Goal: Task Accomplishment & Management: Use online tool/utility

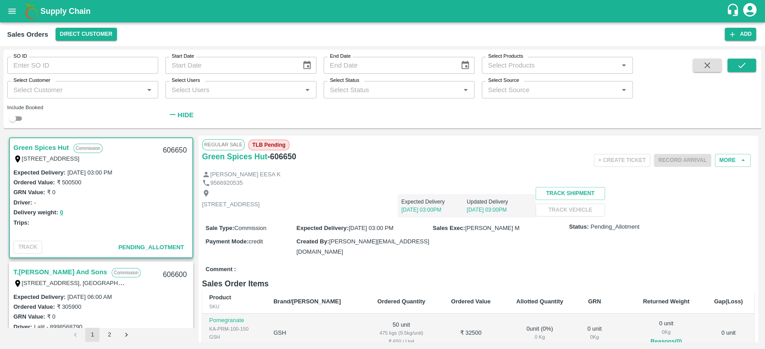
click at [49, 87] on input "Select Customer" at bounding box center [75, 90] width 131 height 12
type input "iniya"
click at [13, 16] on icon "open drawer" at bounding box center [12, 11] width 10 height 10
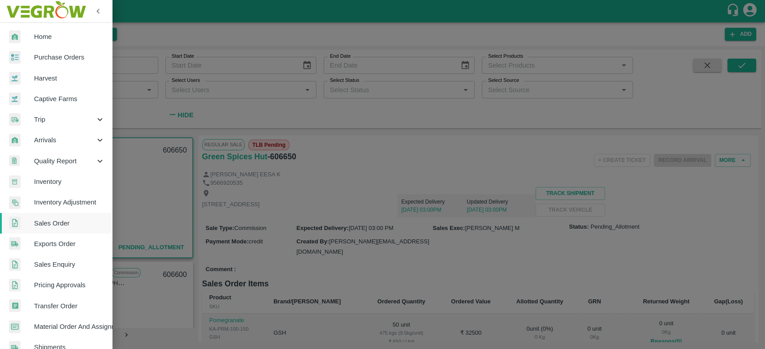
click at [60, 324] on span "Material Order And Assignment" at bounding box center [69, 327] width 71 height 10
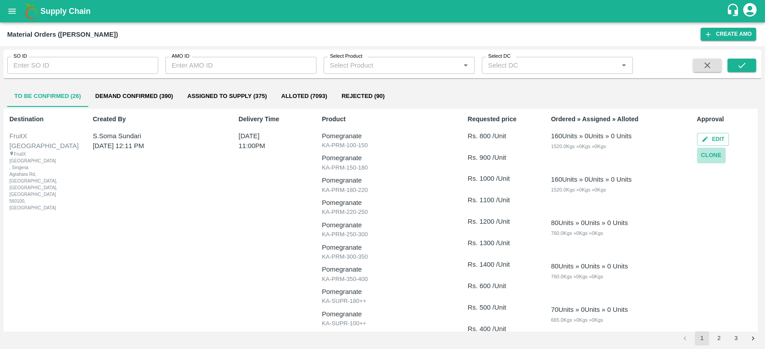
click at [702, 151] on button "Clone" at bounding box center [710, 156] width 29 height 16
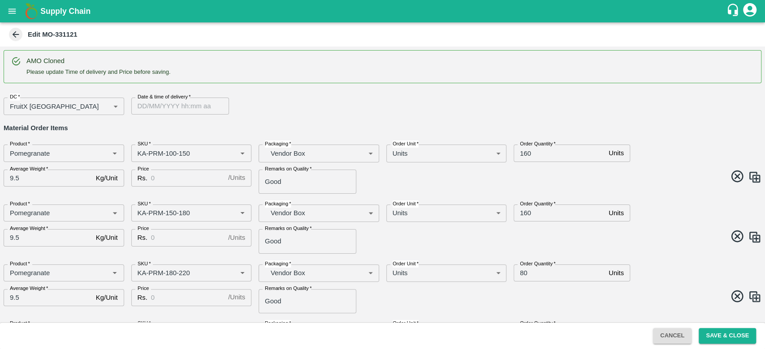
click at [164, 100] on label "Date & time of delivery   *" at bounding box center [163, 97] width 53 height 7
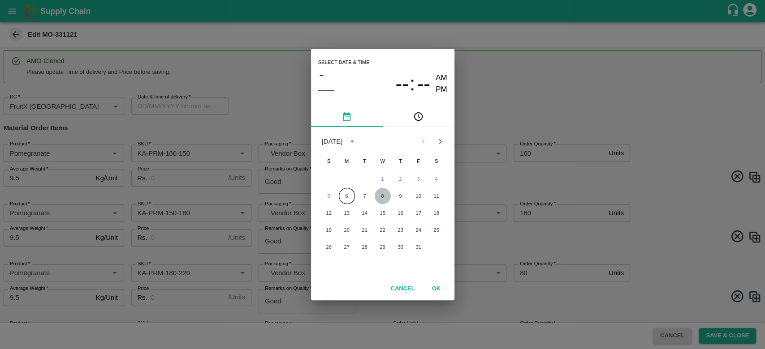
click at [386, 196] on button "8" at bounding box center [382, 196] width 16 height 16
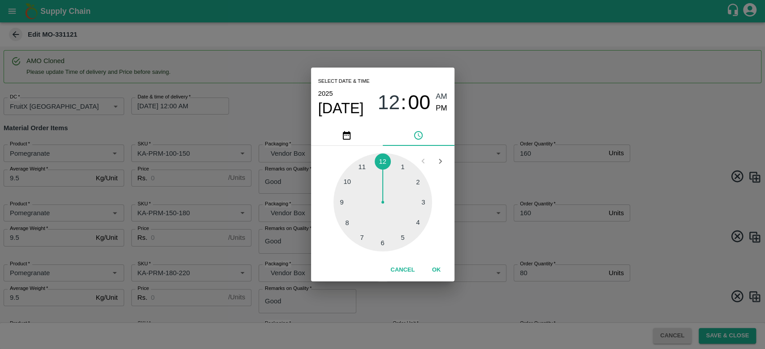
type input "[DATE] 12:00 AM"
click at [426, 271] on button "OK" at bounding box center [436, 270] width 29 height 16
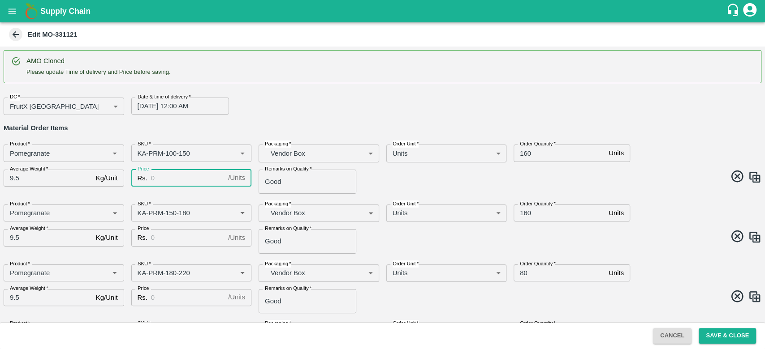
click at [168, 177] on input "Price" at bounding box center [187, 178] width 73 height 17
type input "600"
click at [170, 240] on input "Price" at bounding box center [187, 237] width 73 height 17
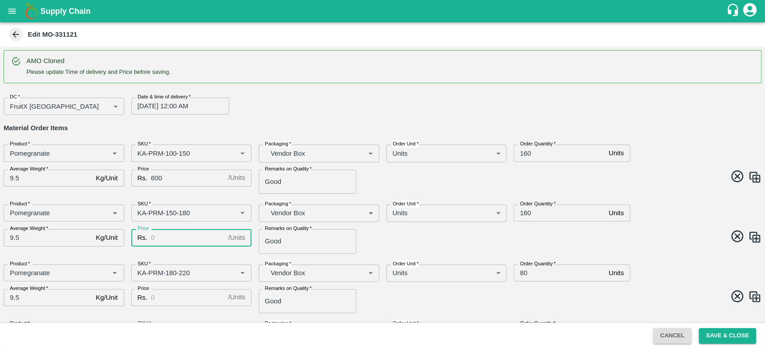
click at [12, 36] on icon at bounding box center [16, 35] width 10 height 10
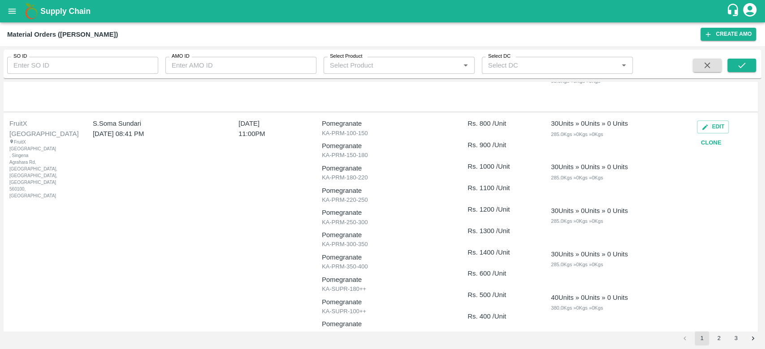
scroll to position [588, 0]
click at [713, 141] on button "Clone" at bounding box center [710, 143] width 29 height 16
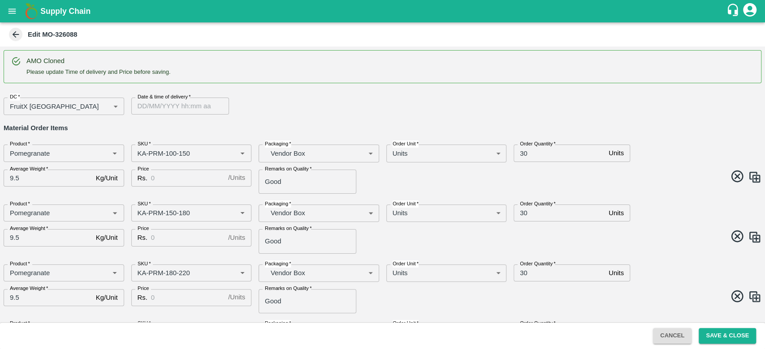
type input "DD/MM/YYYY hh:mm aa"
click at [181, 110] on input "DD/MM/YYYY hh:mm aa" at bounding box center [176, 106] width 91 height 17
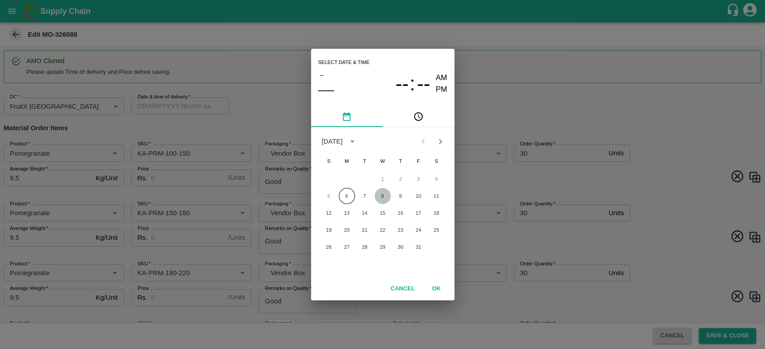
click at [382, 196] on button "8" at bounding box center [382, 196] width 16 height 16
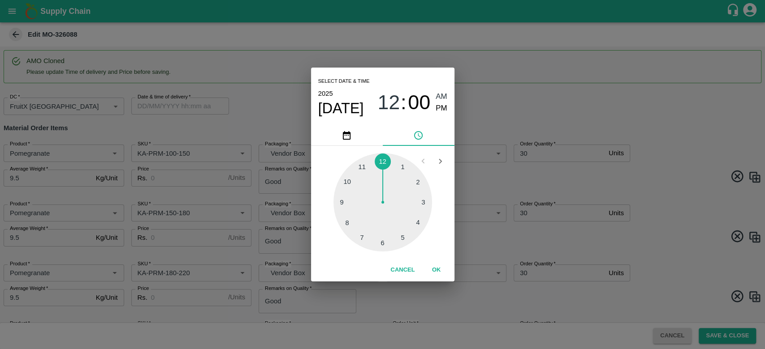
type input "[DATE] 12:00 AM"
click at [436, 273] on button "OK" at bounding box center [436, 270] width 29 height 16
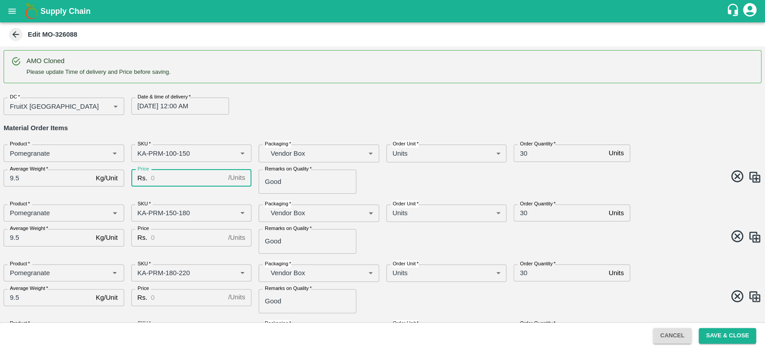
click at [206, 181] on input "Price" at bounding box center [187, 178] width 73 height 17
type input "600"
click at [167, 236] on input "Price" at bounding box center [187, 237] width 73 height 17
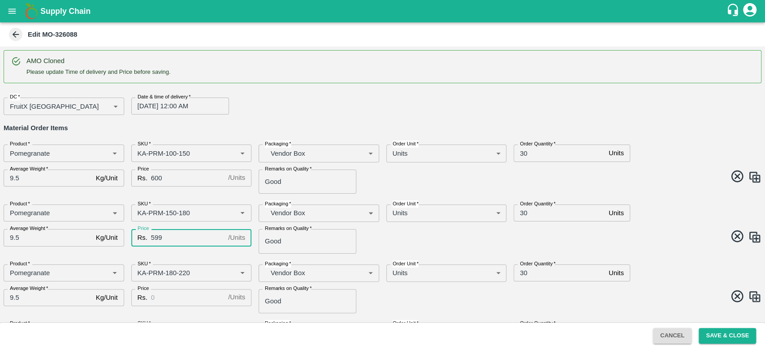
scroll to position [110, 0]
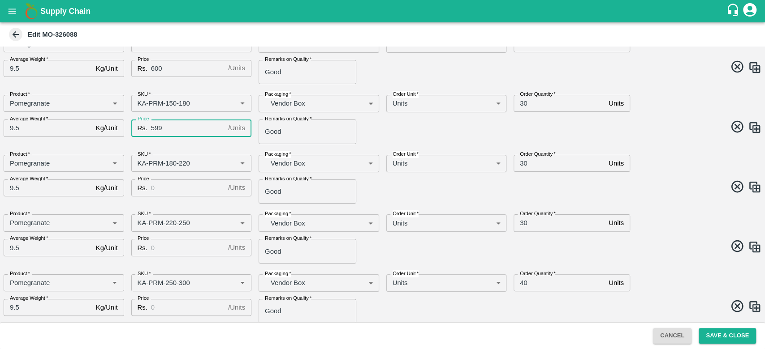
type input "599"
click at [167, 184] on input "Price" at bounding box center [187, 188] width 73 height 17
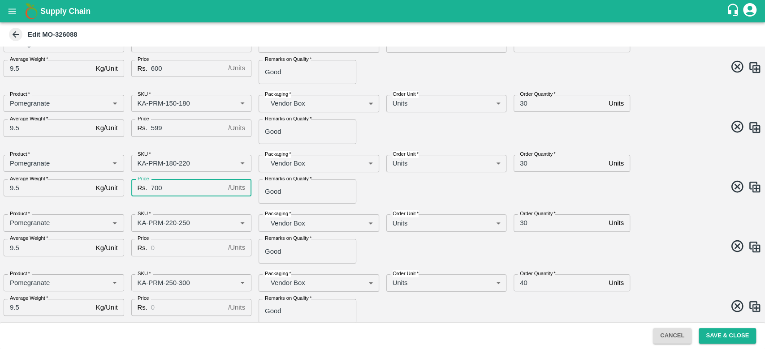
type input "700"
click at [166, 254] on input "Price" at bounding box center [187, 247] width 73 height 17
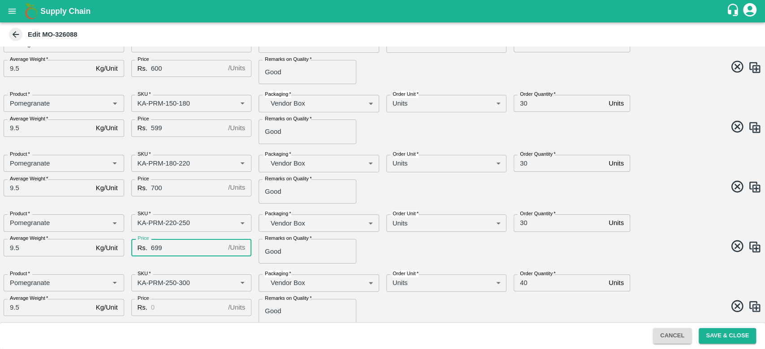
scroll to position [176, 0]
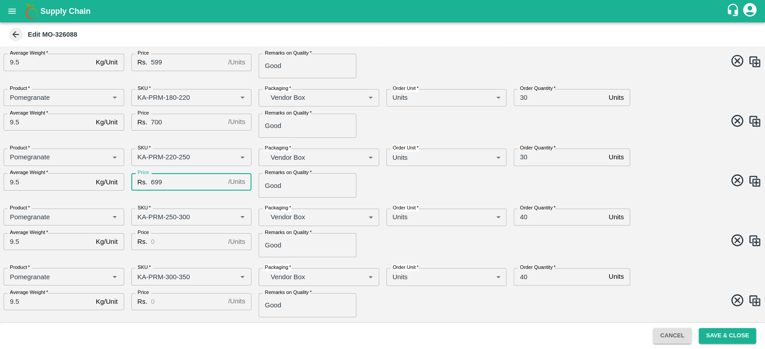
type input "699"
click at [170, 242] on input "Price" at bounding box center [187, 241] width 73 height 17
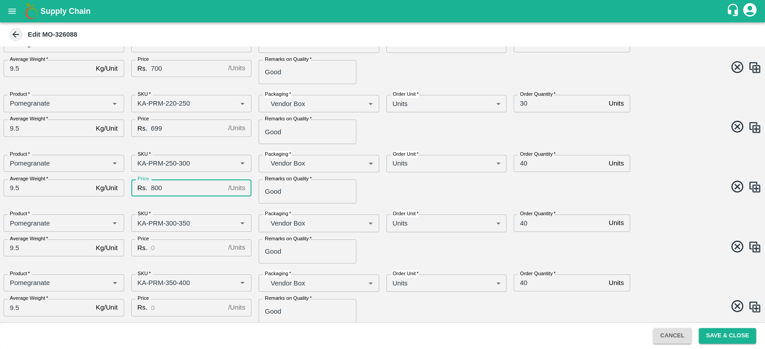
scroll to position [232, 0]
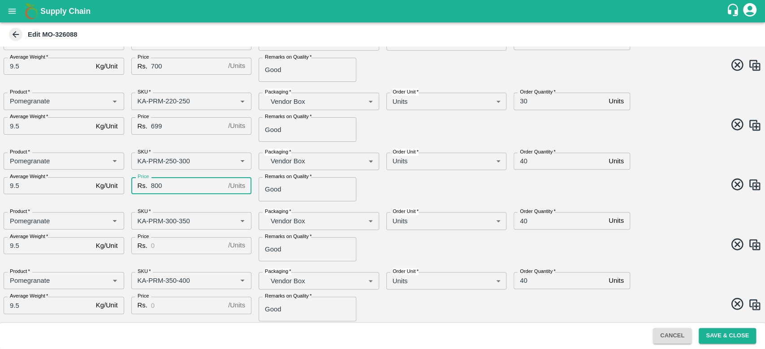
type input "800"
click at [170, 242] on input "Price" at bounding box center [187, 245] width 73 height 17
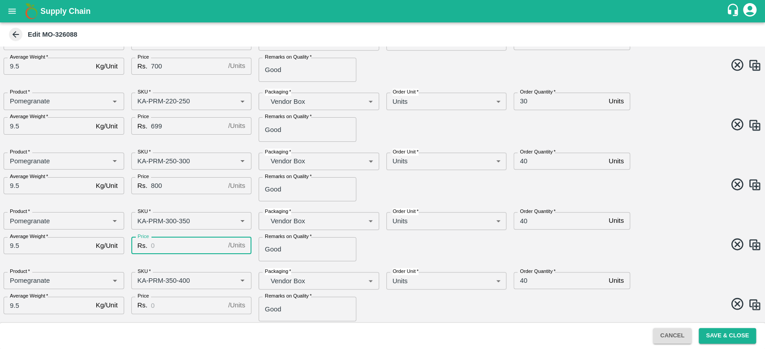
click at [170, 242] on input "Price" at bounding box center [187, 245] width 73 height 17
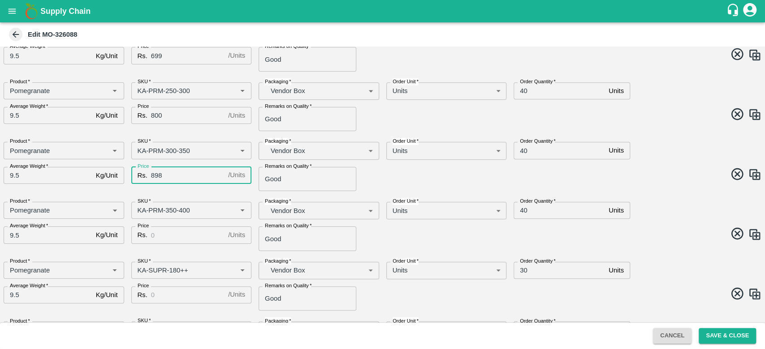
type input "898"
click at [172, 233] on input "Price" at bounding box center [187, 235] width 73 height 17
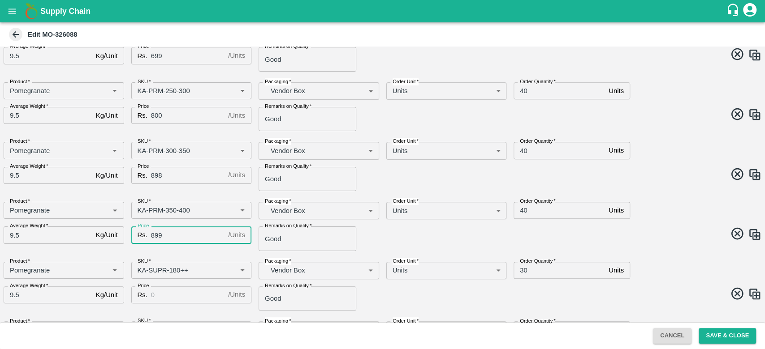
scroll to position [338, 0]
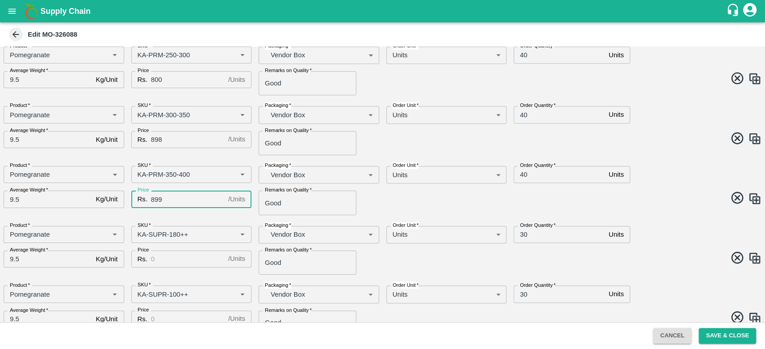
type input "899"
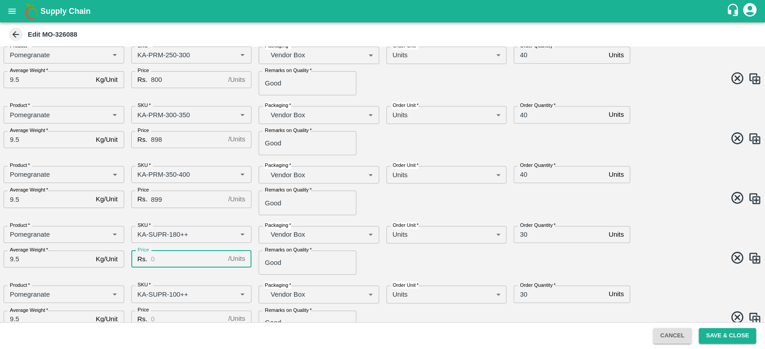
click at [176, 257] on input "Price" at bounding box center [187, 259] width 73 height 17
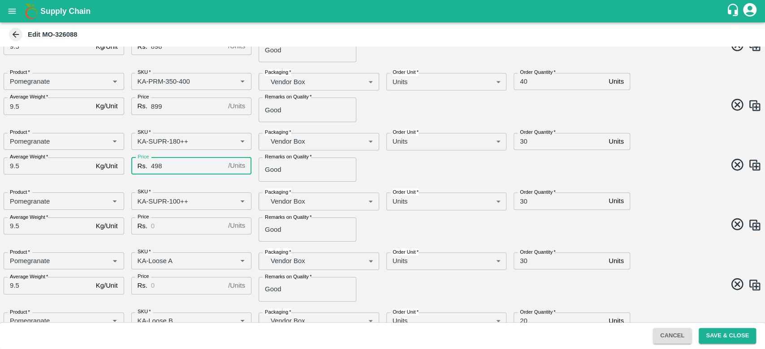
type input "498"
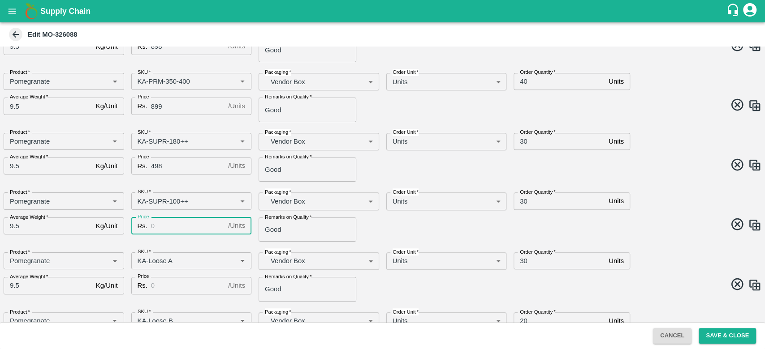
click at [173, 220] on input "Price" at bounding box center [187, 226] width 73 height 17
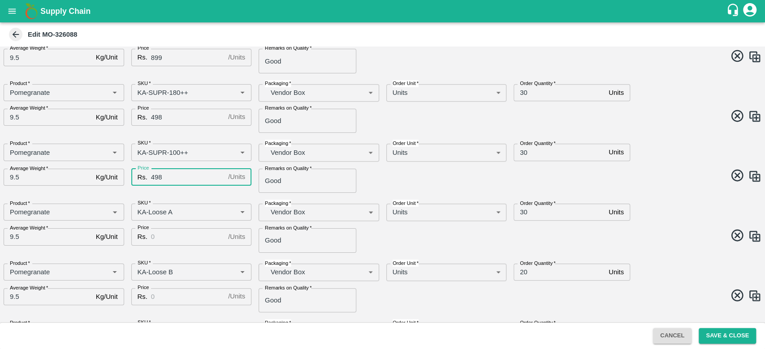
type input "498"
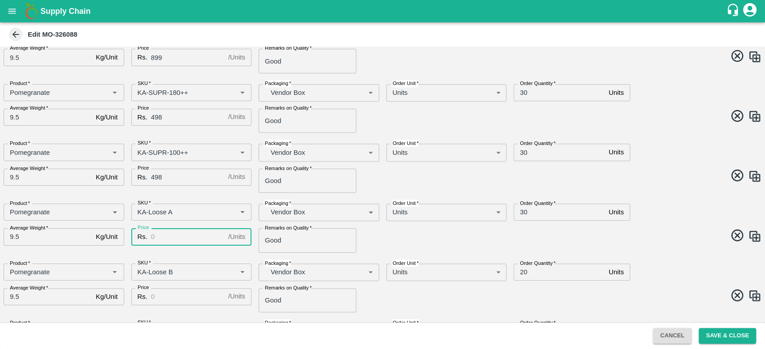
click at [172, 236] on input "Price" at bounding box center [187, 236] width 73 height 17
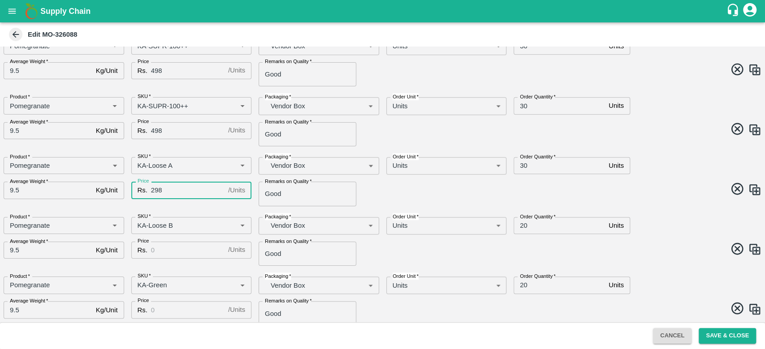
type input "298"
click at [168, 253] on input "Price" at bounding box center [187, 250] width 73 height 17
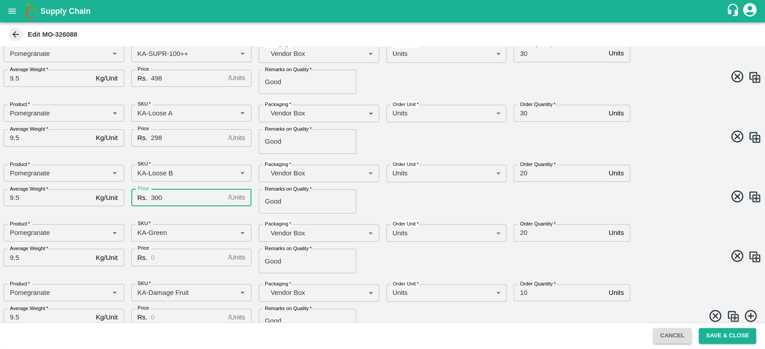
scroll to position [579, 0]
type input "300"
click at [168, 253] on input "Price" at bounding box center [187, 257] width 73 height 17
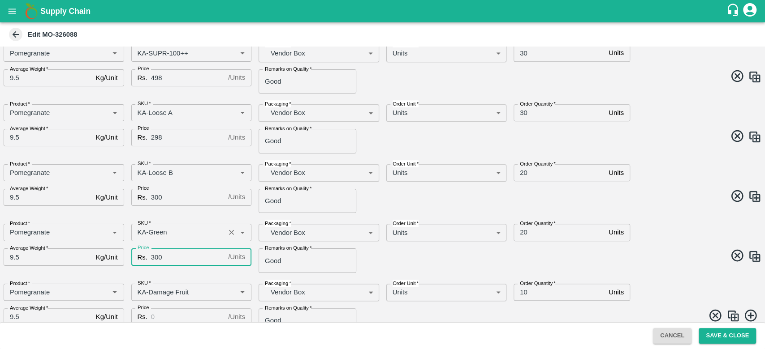
scroll to position [593, 0]
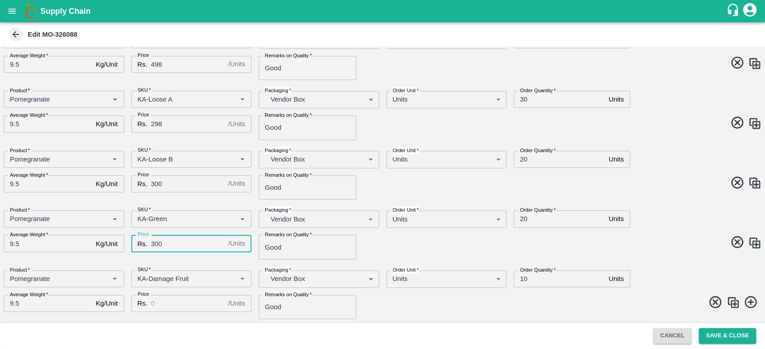
type input "300"
click at [161, 303] on input "Price" at bounding box center [187, 303] width 73 height 17
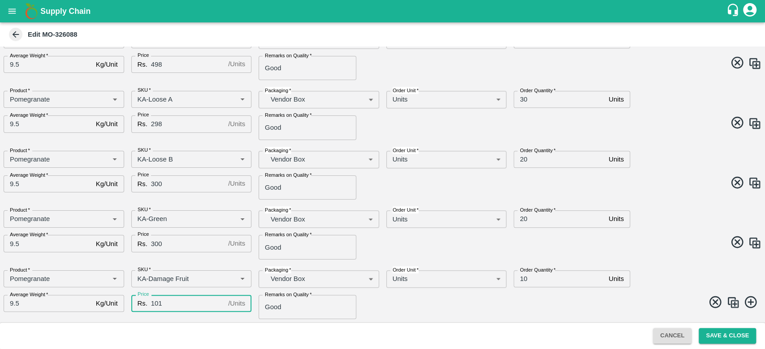
scroll to position [0, 0]
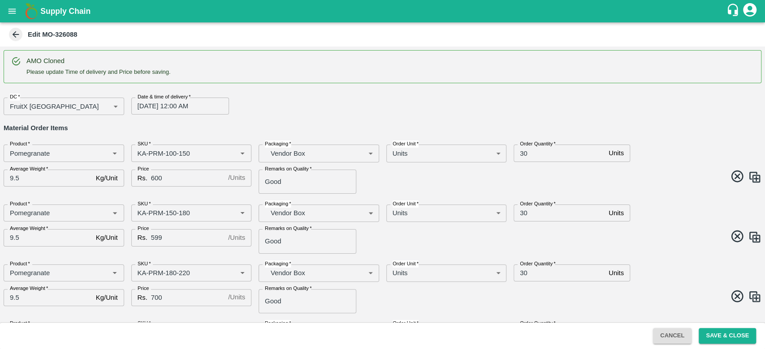
type input "101"
drag, startPoint x: 75, startPoint y: 34, endPoint x: 41, endPoint y: 37, distance: 34.6
click at [41, 37] on b "Edit MO-326088" at bounding box center [53, 34] width 50 height 7
copy b "MO-326088"
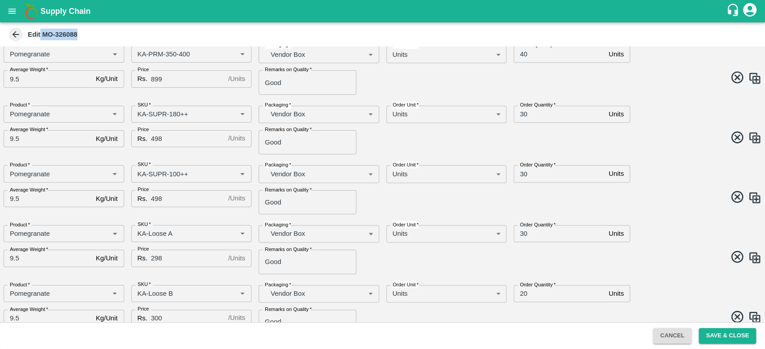
scroll to position [576, 0]
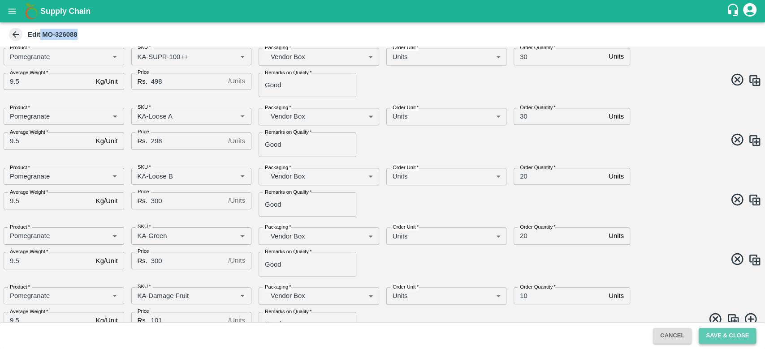
click at [729, 333] on button "Save & Close" at bounding box center [726, 336] width 57 height 16
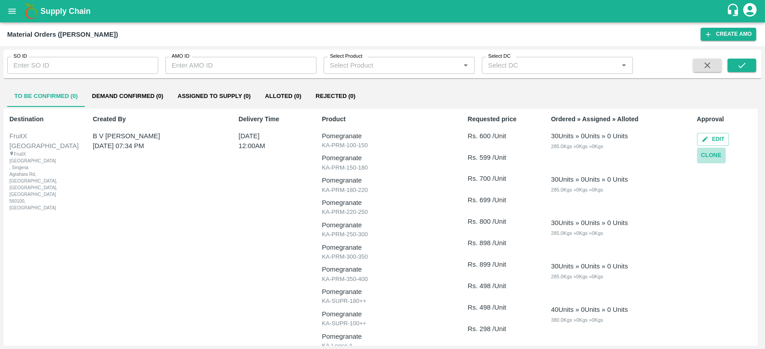
click at [706, 152] on button "Clone" at bounding box center [710, 156] width 29 height 16
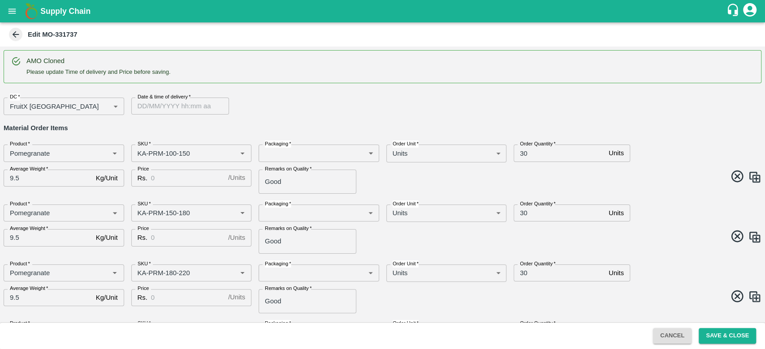
type input "DD/MM/YYYY hh:mm aa"
drag, startPoint x: 78, startPoint y: 40, endPoint x: 159, endPoint y: 109, distance: 105.8
click at [159, 109] on input "DD/MM/YYYY hh:mm aa" at bounding box center [176, 106] width 91 height 17
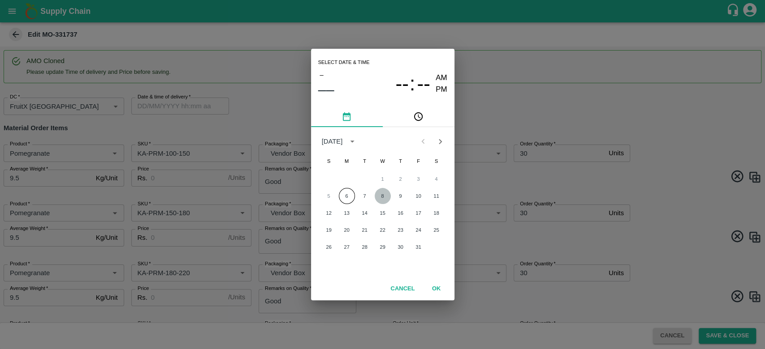
click at [378, 194] on button "8" at bounding box center [382, 196] width 16 height 16
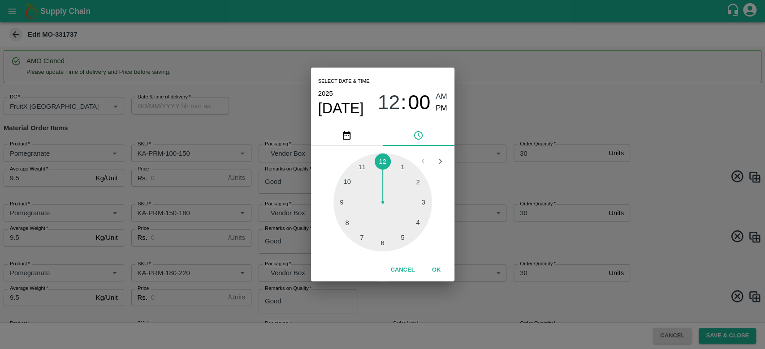
type input "[DATE] 12:00 AM"
click at [429, 271] on button "OK" at bounding box center [436, 270] width 29 height 16
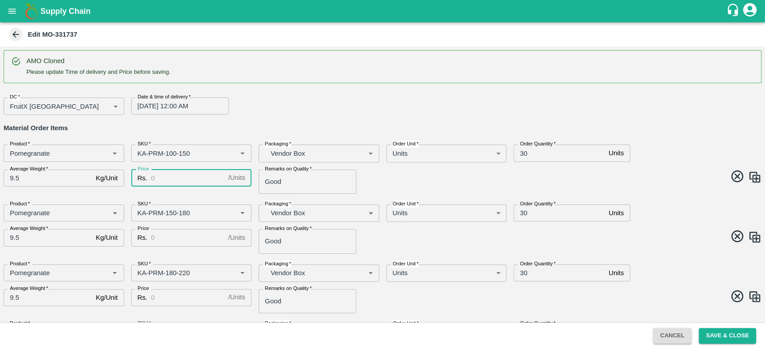
click at [163, 185] on input "Price" at bounding box center [187, 178] width 73 height 17
type input "600"
click at [158, 243] on input "Price" at bounding box center [187, 237] width 73 height 17
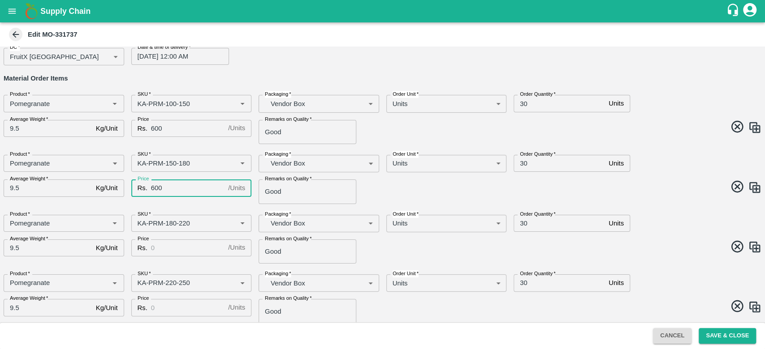
scroll to position [50, 0]
type input "600"
click at [158, 243] on input "Price" at bounding box center [187, 247] width 73 height 17
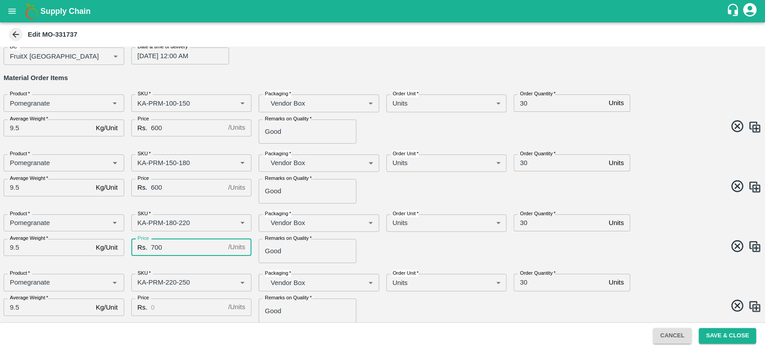
scroll to position [158, 0]
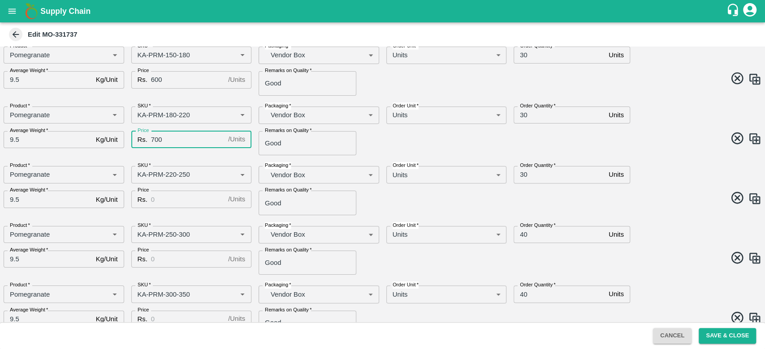
type input "700"
click at [168, 195] on input "Price" at bounding box center [187, 199] width 73 height 17
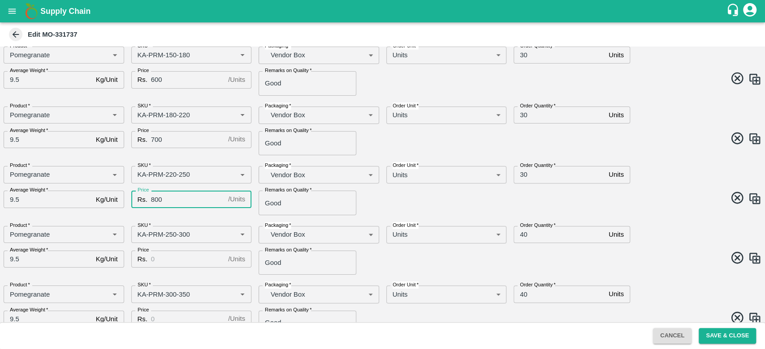
type input "800"
click at [171, 262] on input "Price" at bounding box center [187, 259] width 73 height 17
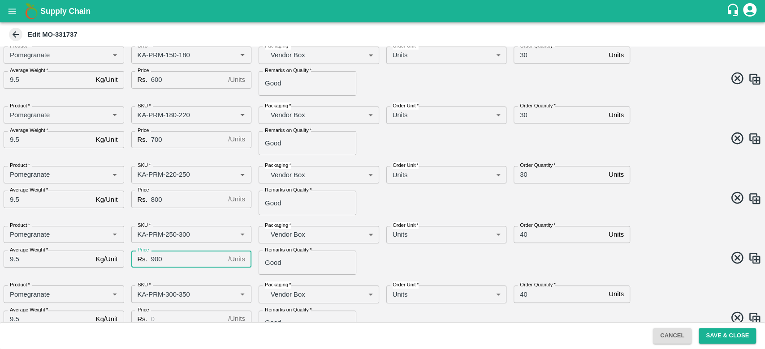
type input "900"
click at [168, 318] on input "Price" at bounding box center [187, 319] width 73 height 17
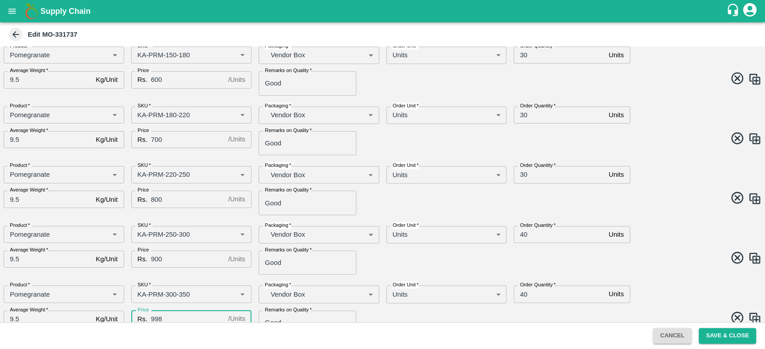
scroll to position [268, 0]
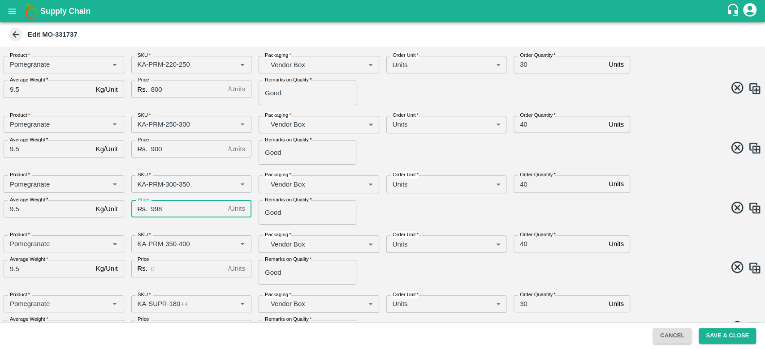
type input "998"
click at [162, 274] on input "Price" at bounding box center [187, 268] width 73 height 17
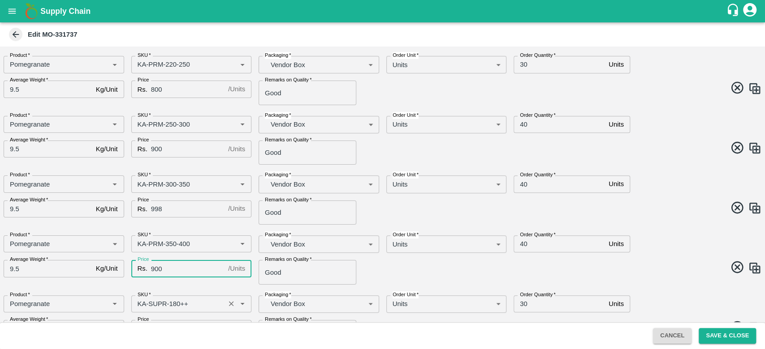
scroll to position [304, 0]
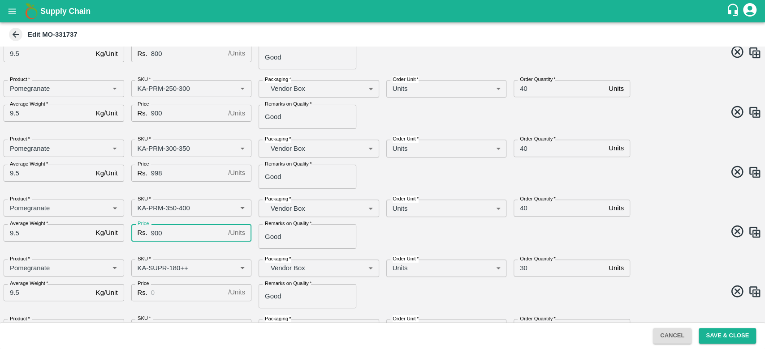
type input "900"
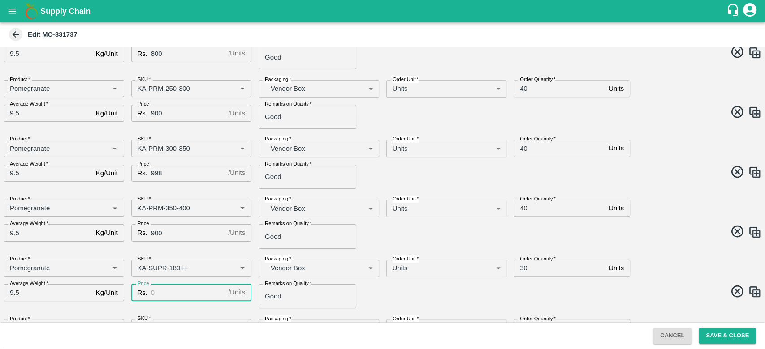
click at [176, 298] on input "Price" at bounding box center [187, 292] width 73 height 17
type input "7"
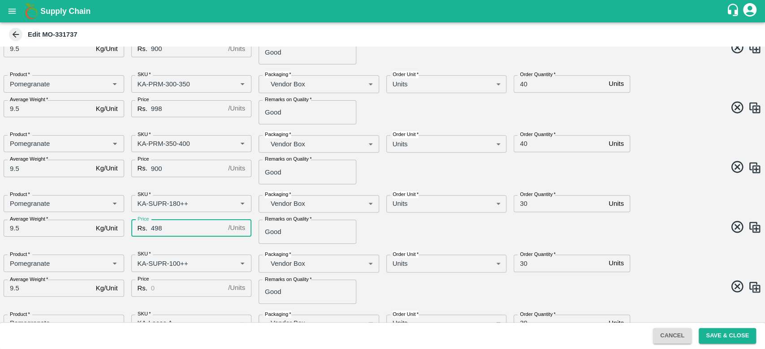
type input "498"
click at [174, 290] on input "Price" at bounding box center [187, 288] width 73 height 17
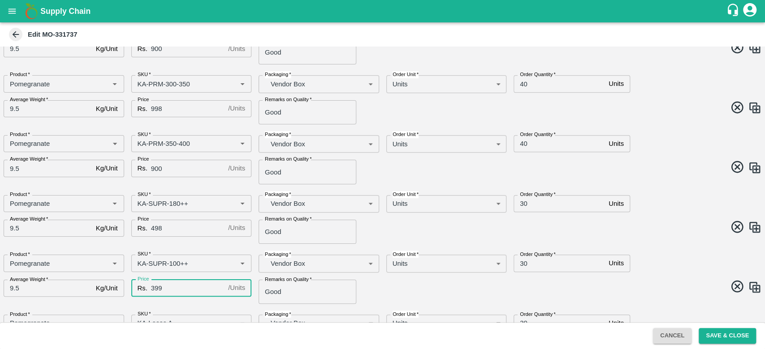
scroll to position [421, 0]
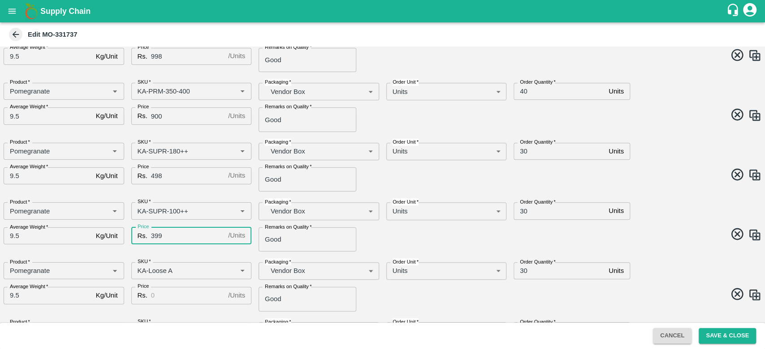
type input "399"
click at [174, 290] on input "Price" at bounding box center [187, 295] width 73 height 17
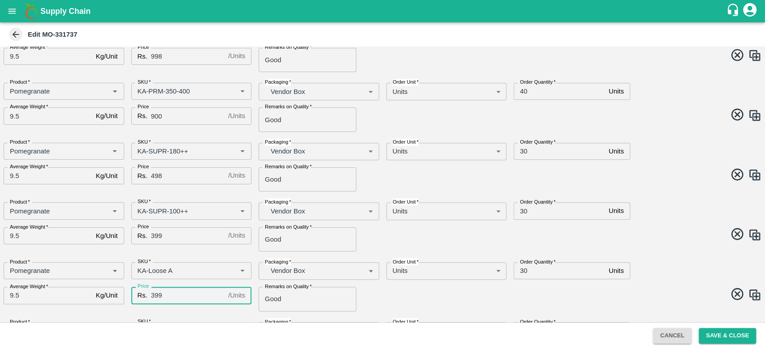
scroll to position [512, 0]
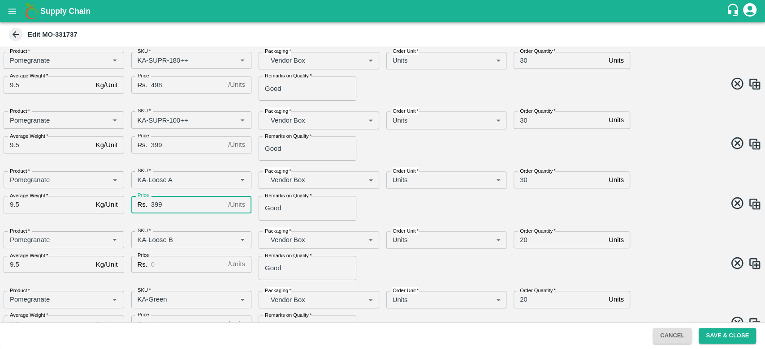
type input "399"
click at [180, 262] on input "Price" at bounding box center [187, 264] width 73 height 17
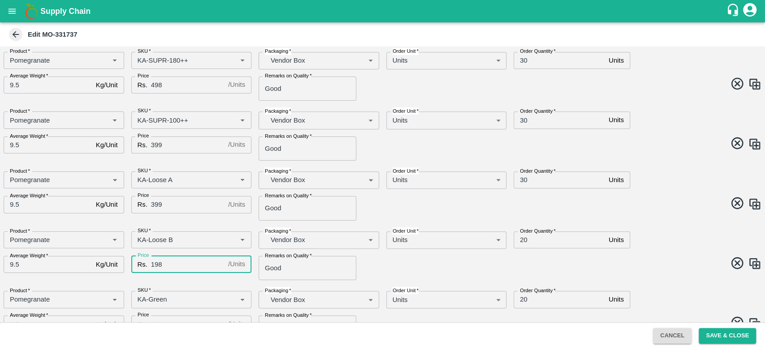
scroll to position [593, 0]
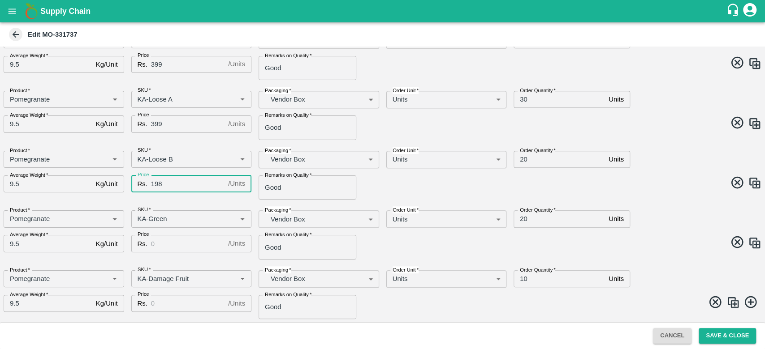
type input "198"
click at [185, 242] on input "Price" at bounding box center [187, 243] width 73 height 17
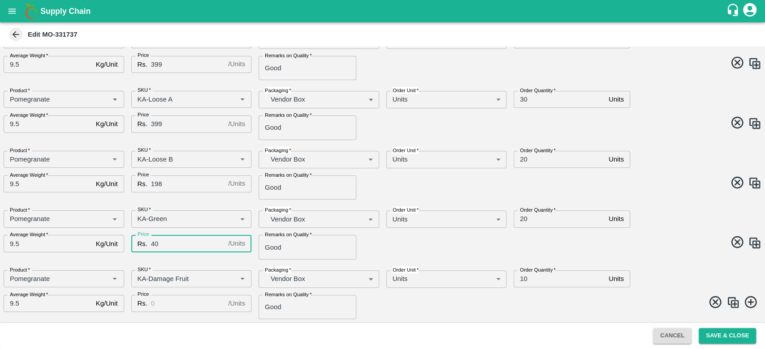
type input "4"
type input "300"
click at [166, 309] on input "Price" at bounding box center [187, 303] width 73 height 17
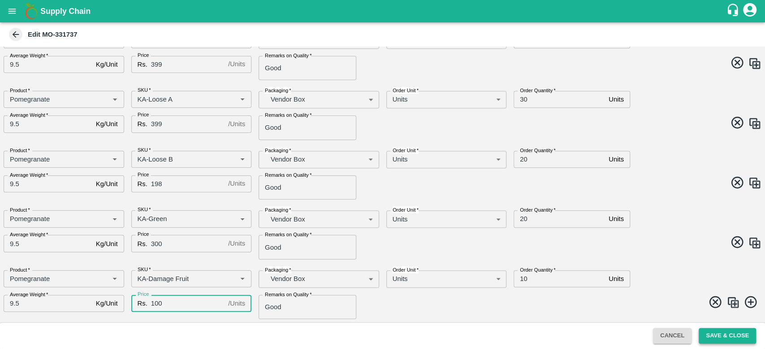
type input "100"
click at [723, 331] on button "Save & Close" at bounding box center [726, 336] width 57 height 16
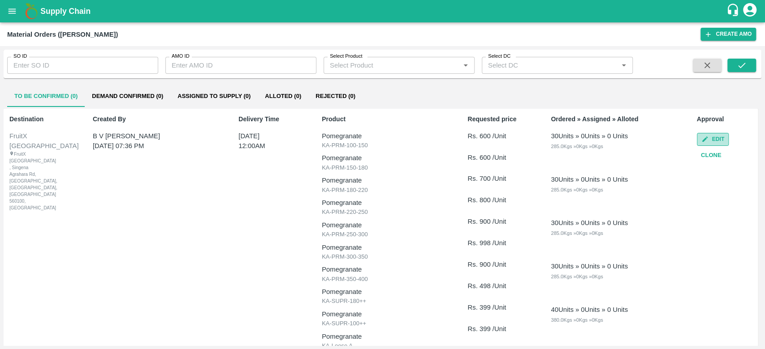
click at [709, 141] on button "Edit" at bounding box center [712, 139] width 32 height 13
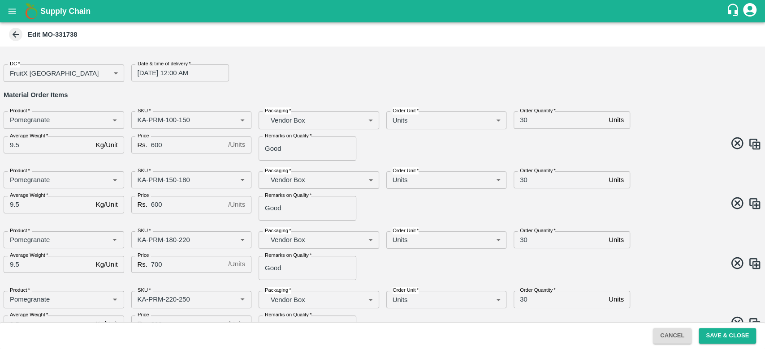
click at [77, 36] on b "Edit MO-331738" at bounding box center [53, 34] width 50 height 7
drag, startPoint x: 75, startPoint y: 35, endPoint x: 40, endPoint y: 40, distance: 35.7
click at [40, 40] on h2 "Edit MO-331738" at bounding box center [53, 35] width 50 height 12
copy b "MO-331738"
click at [14, 34] on icon at bounding box center [16, 35] width 10 height 10
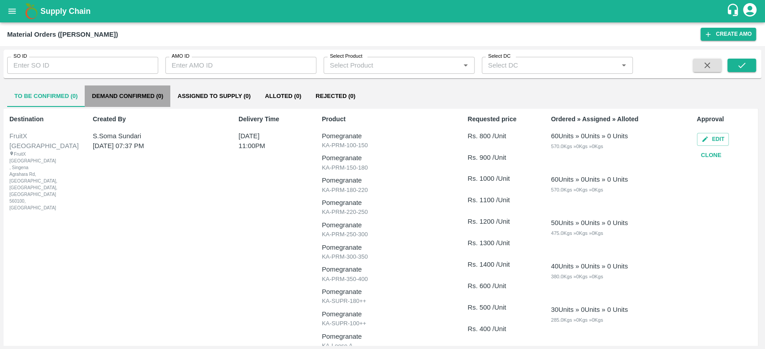
click at [117, 97] on button "Demand Confirmed (0)" at bounding box center [128, 96] width 86 height 21
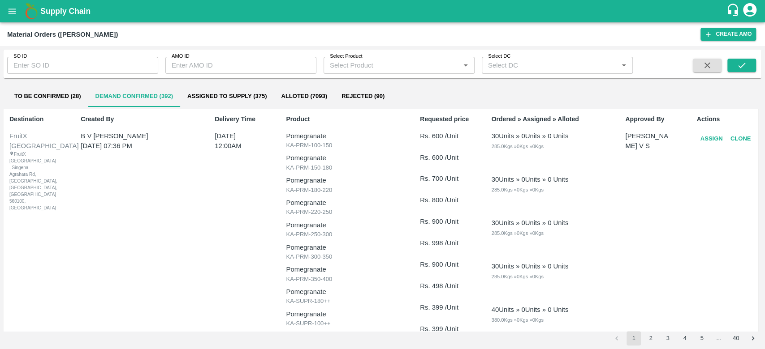
click at [715, 138] on button "Assign" at bounding box center [711, 139] width 30 height 16
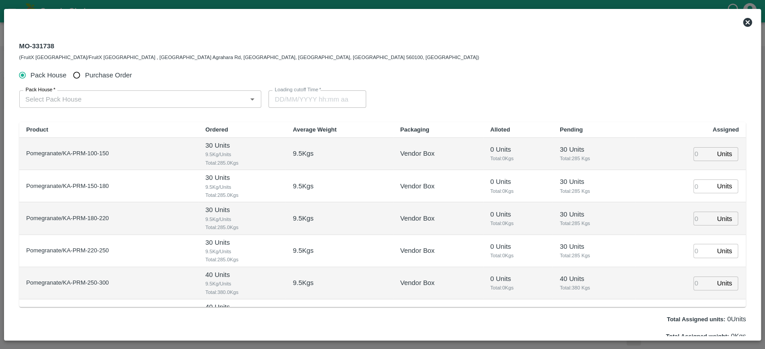
type input "[DATE] 12:00 AM"
drag, startPoint x: 52, startPoint y: 46, endPoint x: 7, endPoint y: 43, distance: 45.8
click at [7, 43] on div "MO-331738 (FruitX [GEOGRAPHIC_DATA]/FruitX [GEOGRAPHIC_DATA] , [GEOGRAPHIC_DATA…" at bounding box center [382, 175] width 757 height 332
copy div "MO-331738"
click at [748, 17] on icon at bounding box center [747, 22] width 11 height 11
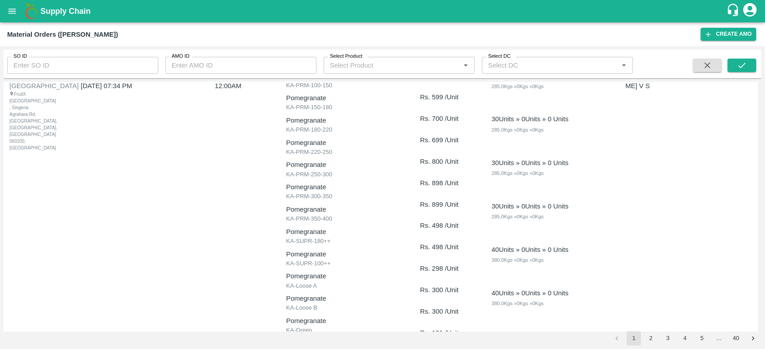
scroll to position [579, 0]
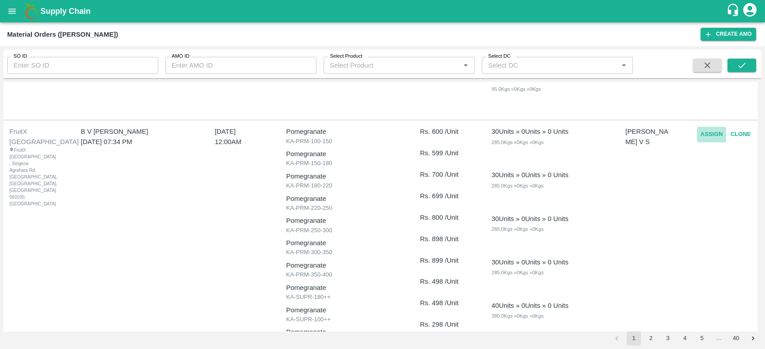
click at [707, 133] on button "Assign" at bounding box center [711, 135] width 30 height 16
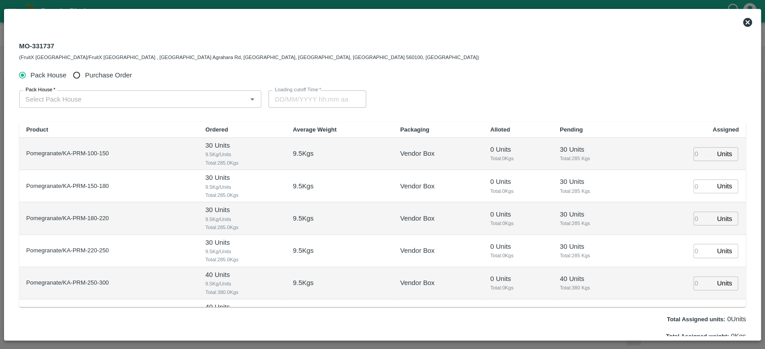
type input "[DATE] 12:00 AM"
drag, startPoint x: 54, startPoint y: 47, endPoint x: 11, endPoint y: 46, distance: 43.0
click at [11, 46] on div "MO-331737 (FruitX [GEOGRAPHIC_DATA]/FruitX [GEOGRAPHIC_DATA] , [GEOGRAPHIC_DATA…" at bounding box center [383, 183] width 748 height 305
copy div "MO-331737"
